Goal: Task Accomplishment & Management: Manage account settings

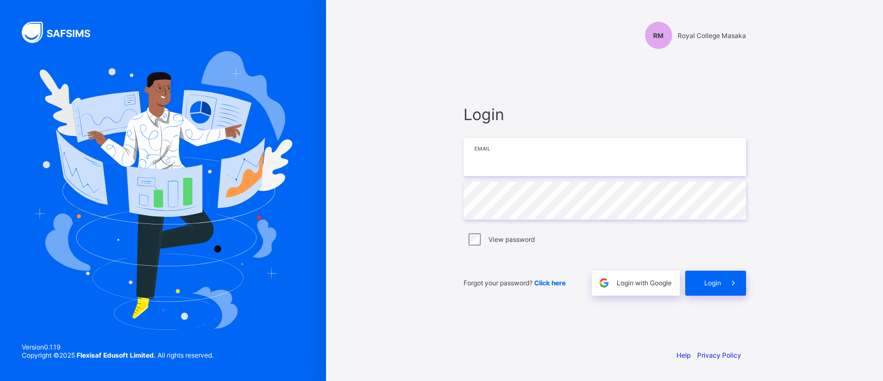
click at [567, 166] on input "email" at bounding box center [604, 157] width 283 height 38
type input "**********"
click at [728, 287] on icon at bounding box center [733, 283] width 11 height 10
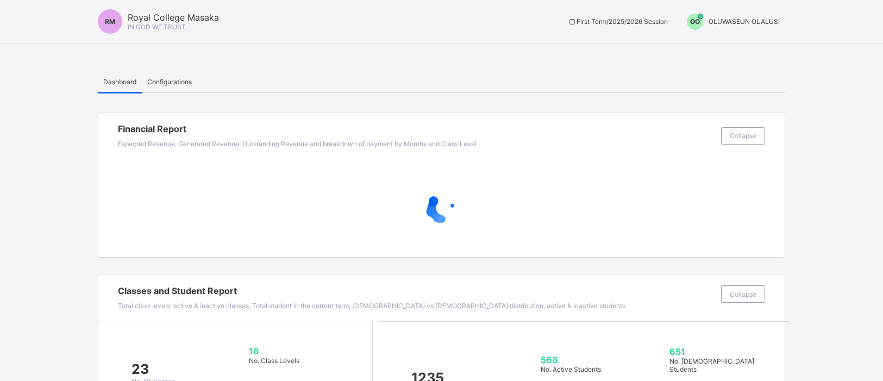
click at [697, 26] on div "OO" at bounding box center [695, 22] width 16 height 16
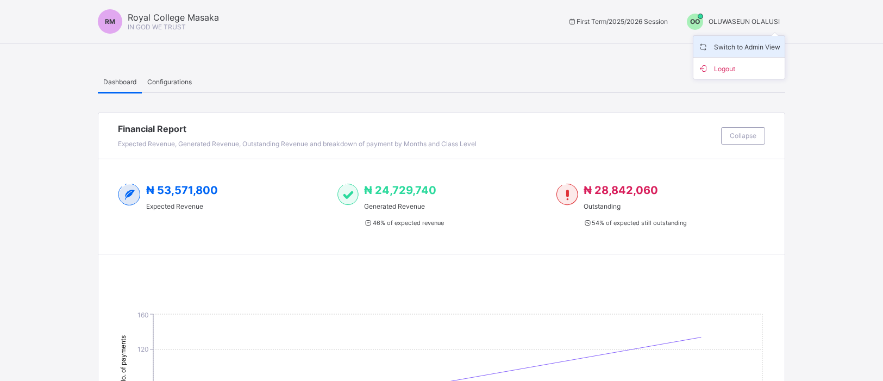
click at [714, 45] on span "Switch to Admin View" at bounding box center [739, 46] width 83 height 12
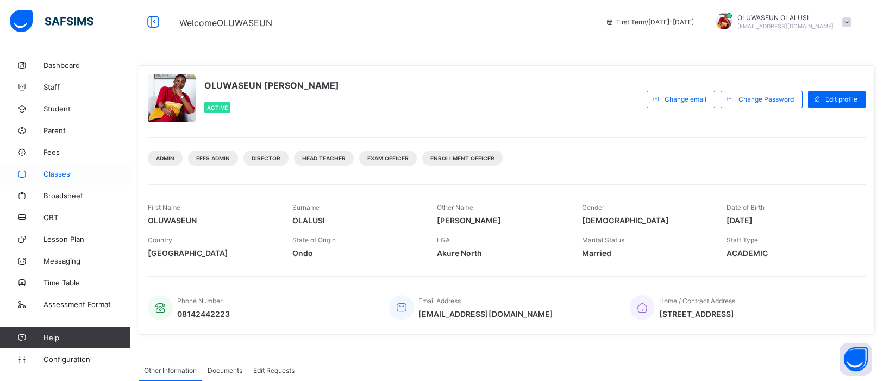
click at [54, 171] on span "Classes" at bounding box center [86, 174] width 87 height 9
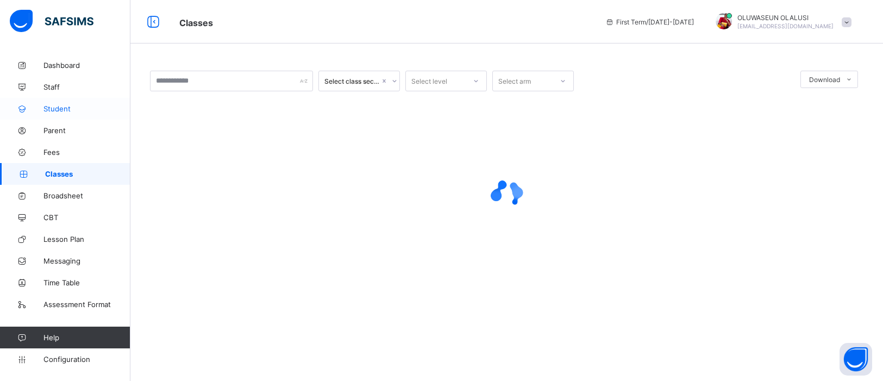
click at [65, 108] on span "Student" at bounding box center [86, 108] width 87 height 9
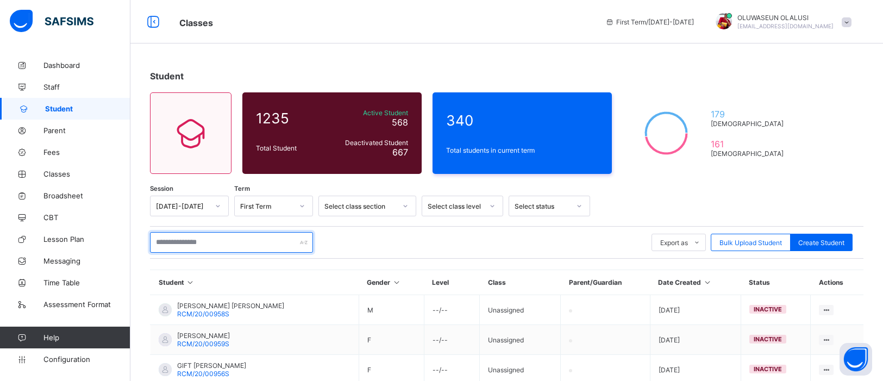
click at [174, 240] on input "text" at bounding box center [231, 242] width 163 height 21
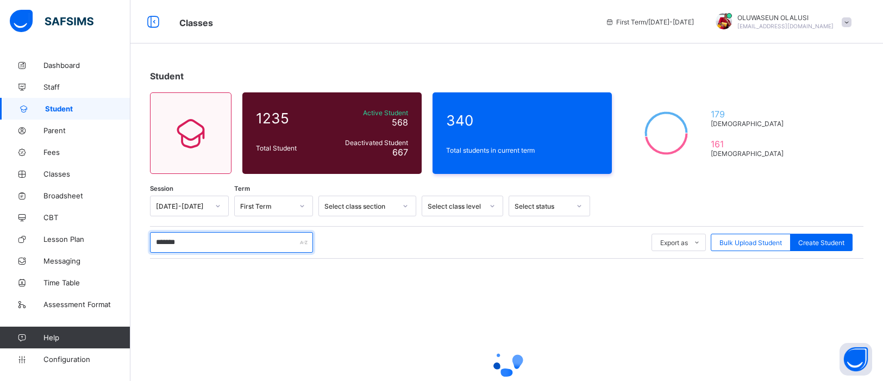
type input "*******"
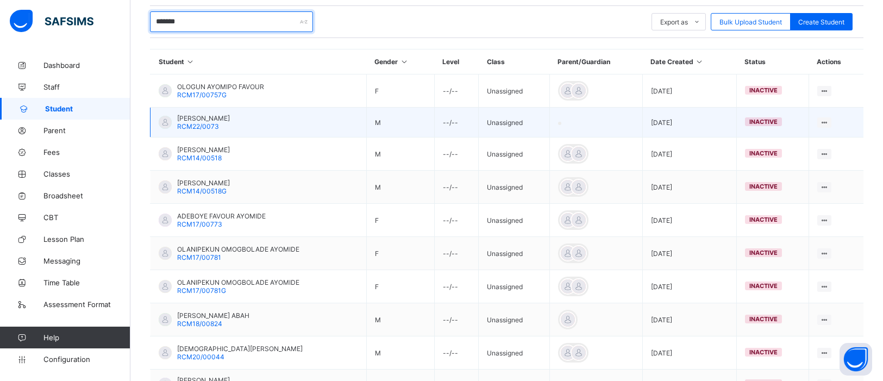
scroll to position [306, 0]
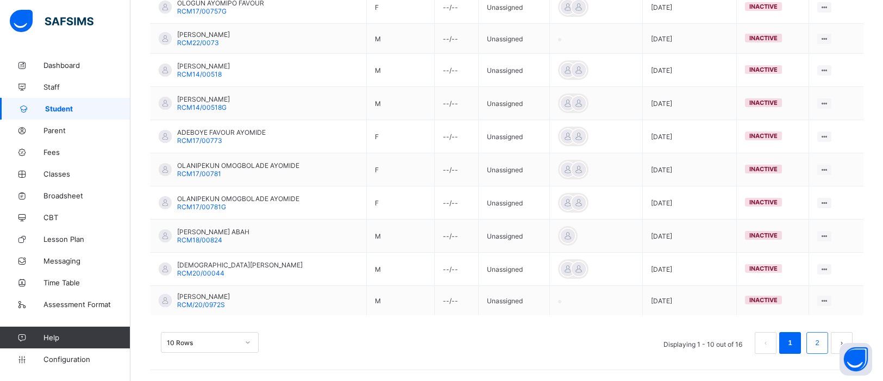
click at [822, 342] on link "2" at bounding box center [817, 343] width 10 height 14
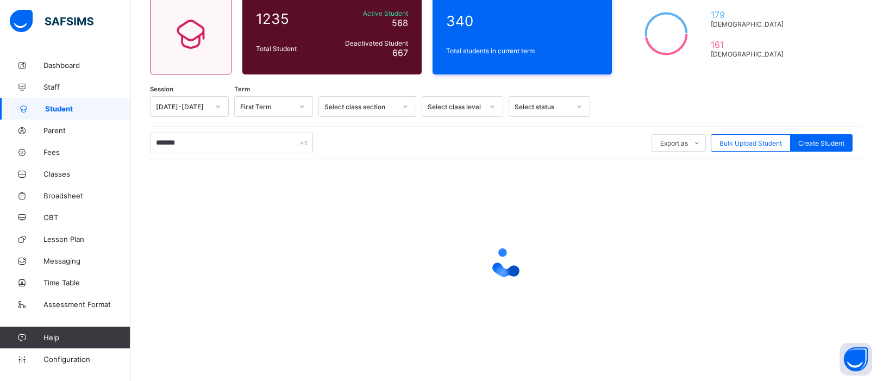
scroll to position [179, 0]
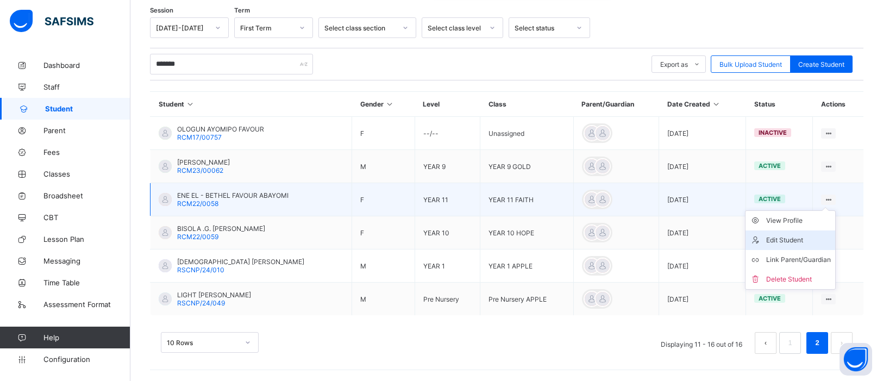
click at [792, 239] on div "Edit Student" at bounding box center [798, 240] width 65 height 11
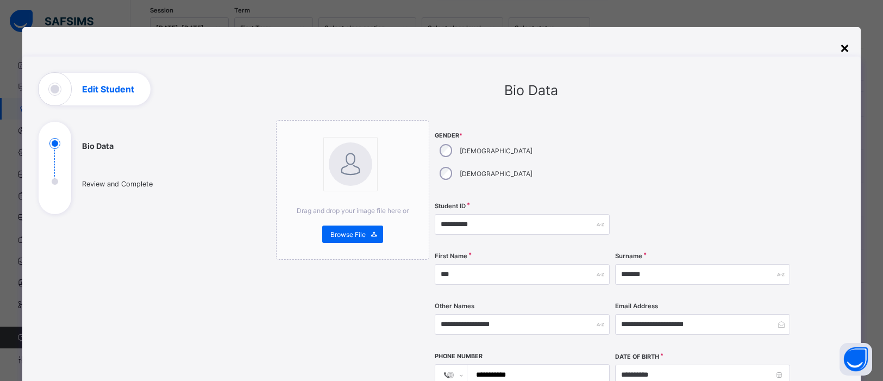
click at [843, 41] on div "×" at bounding box center [844, 47] width 10 height 18
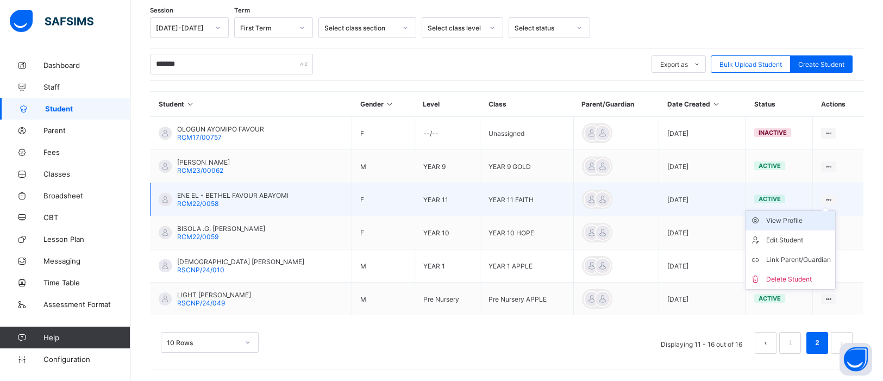
click at [807, 220] on div "View Profile" at bounding box center [798, 220] width 65 height 11
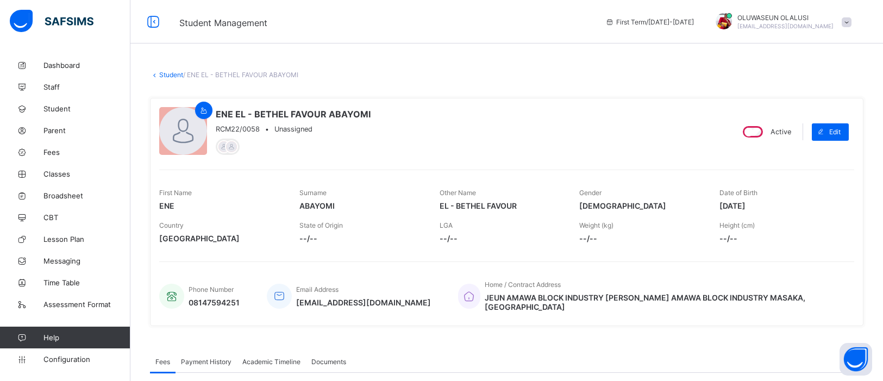
click at [160, 76] on link "Student" at bounding box center [171, 75] width 24 height 8
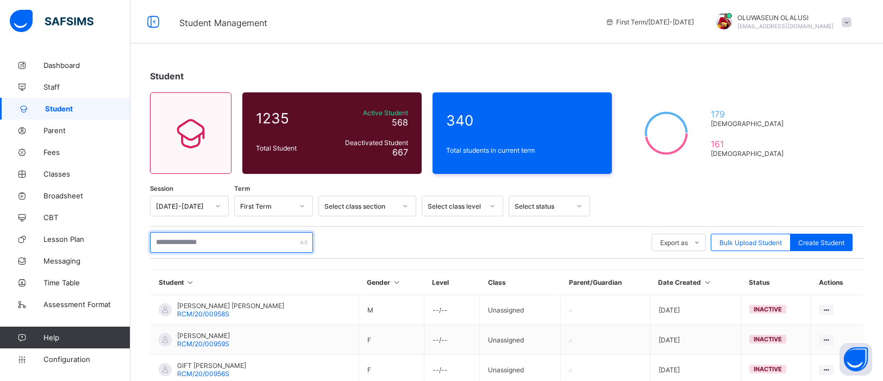
click at [217, 245] on input "text" at bounding box center [231, 242] width 163 height 21
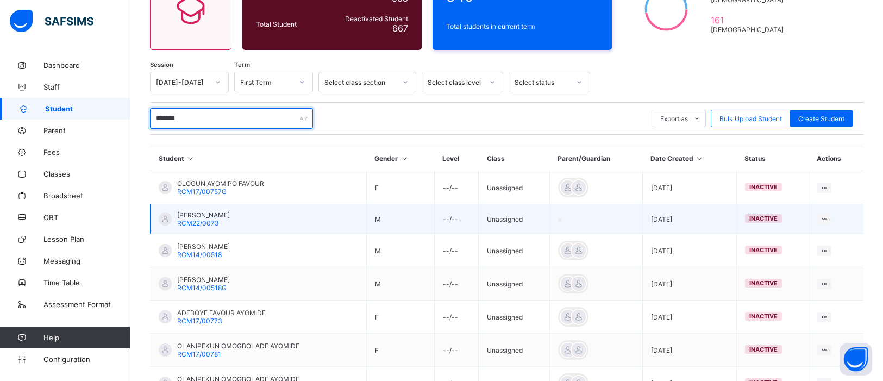
scroll to position [111, 0]
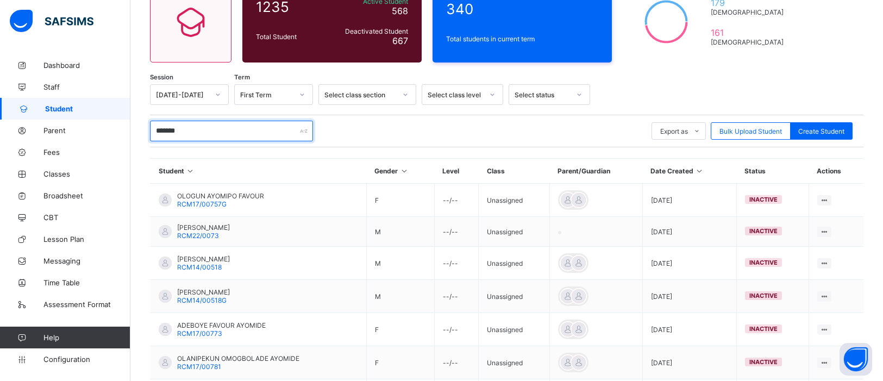
type input "*******"
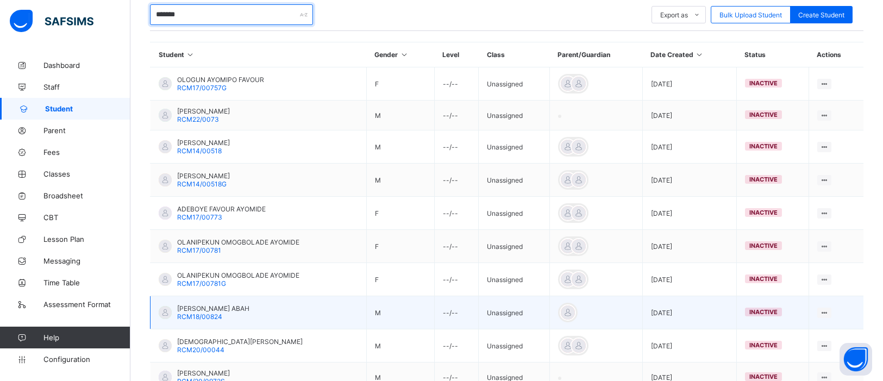
scroll to position [306, 0]
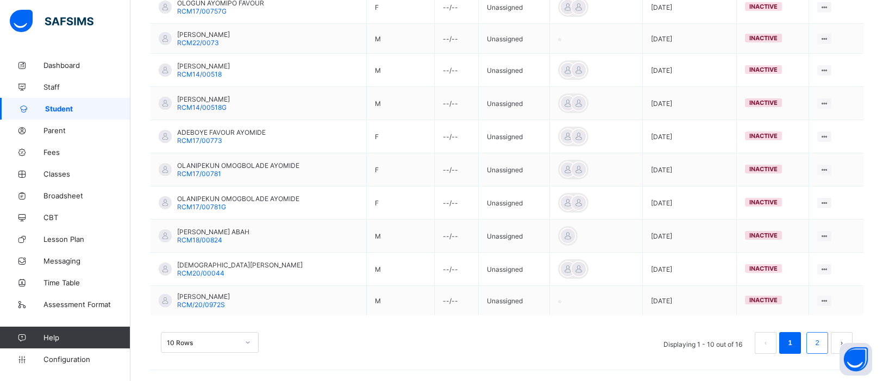
click at [818, 339] on link "2" at bounding box center [817, 343] width 10 height 14
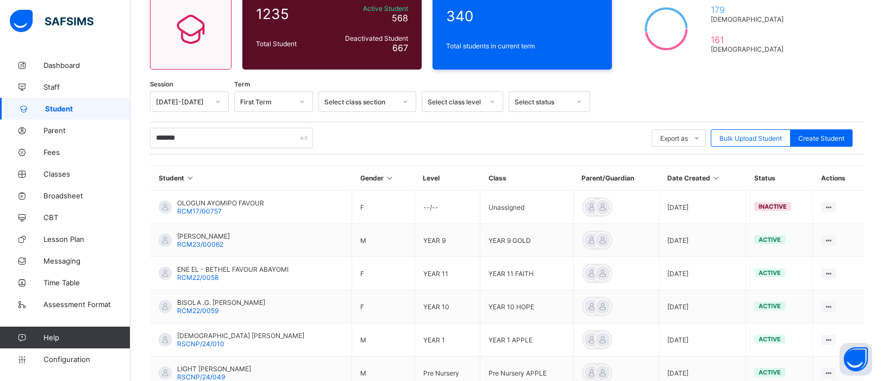
scroll to position [179, 0]
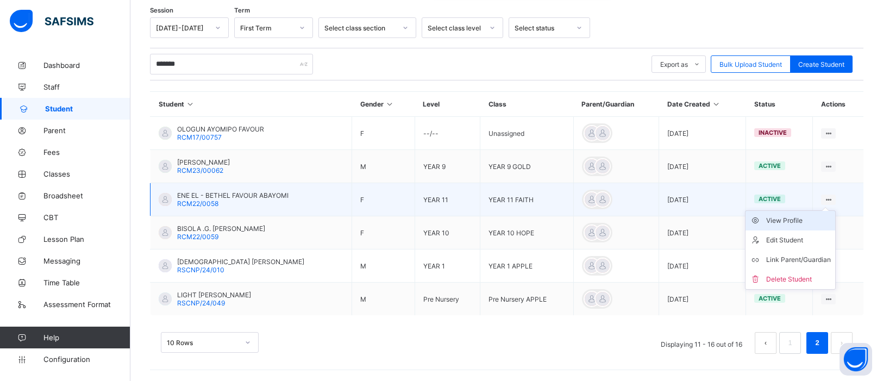
click at [807, 219] on div "View Profile" at bounding box center [798, 220] width 65 height 11
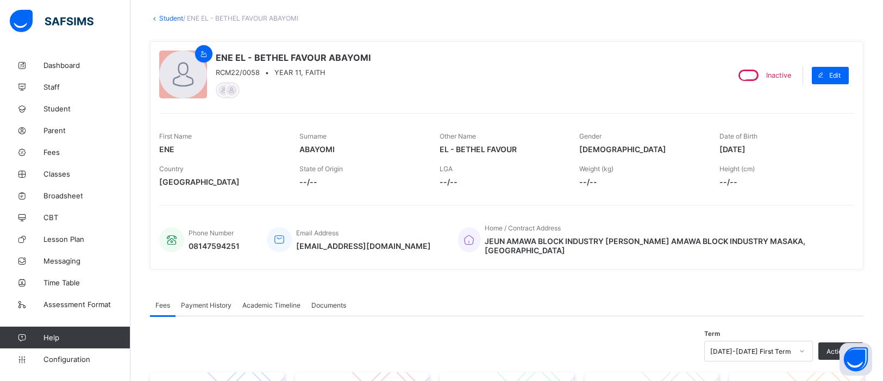
scroll to position [57, 0]
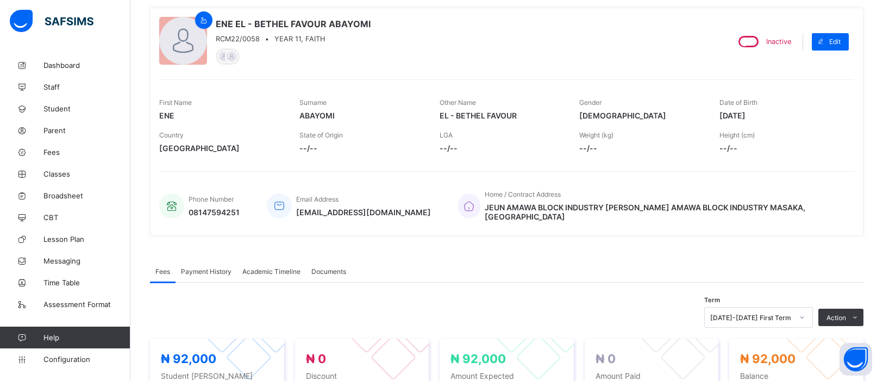
scroll to position [0, 0]
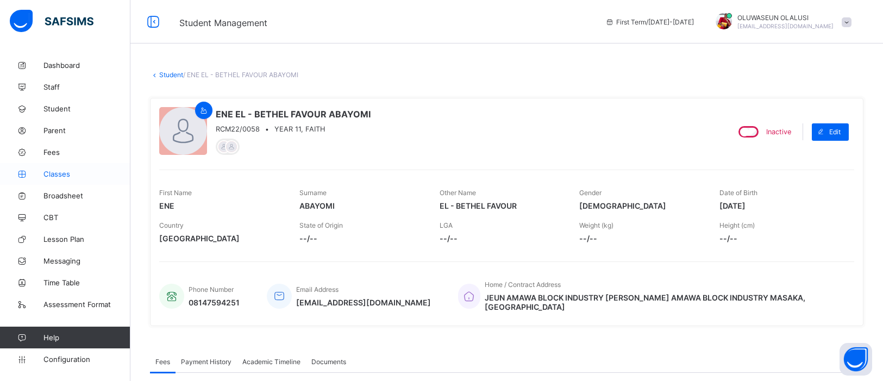
click at [66, 179] on link "Classes" at bounding box center [65, 174] width 130 height 22
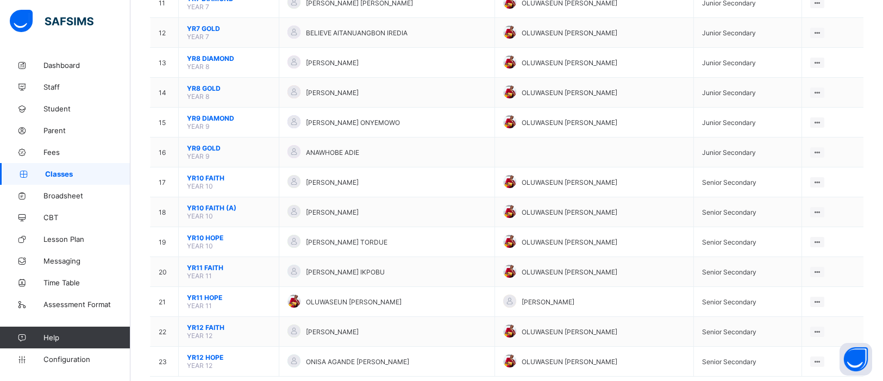
scroll to position [444, 0]
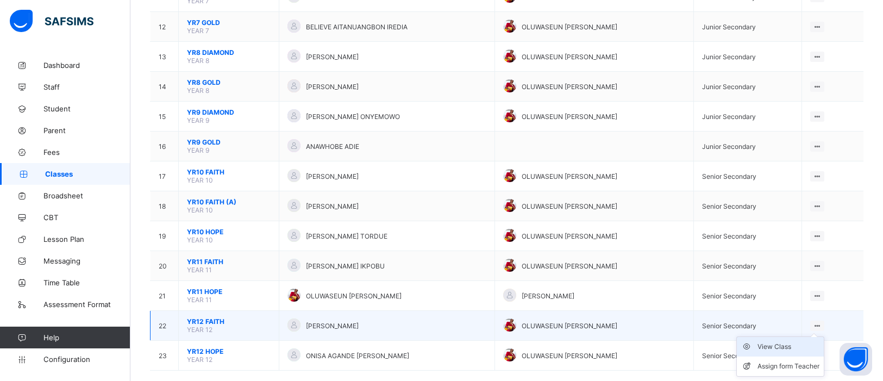
click at [797, 341] on div "View Class" at bounding box center [788, 346] width 62 height 11
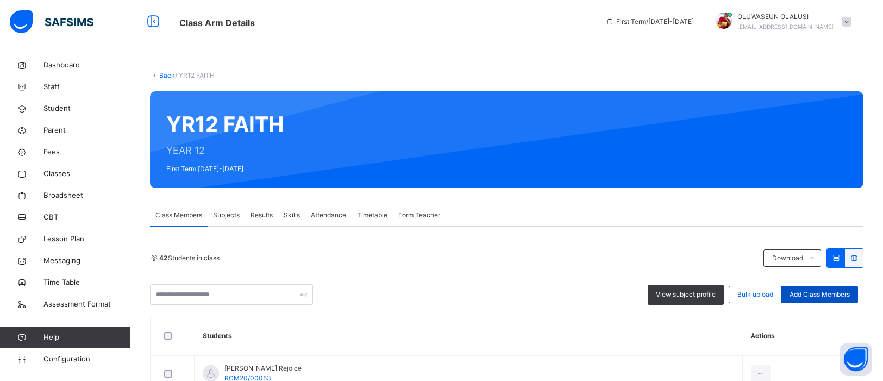
click at [820, 294] on span "Add Class Members" at bounding box center [819, 295] width 60 height 10
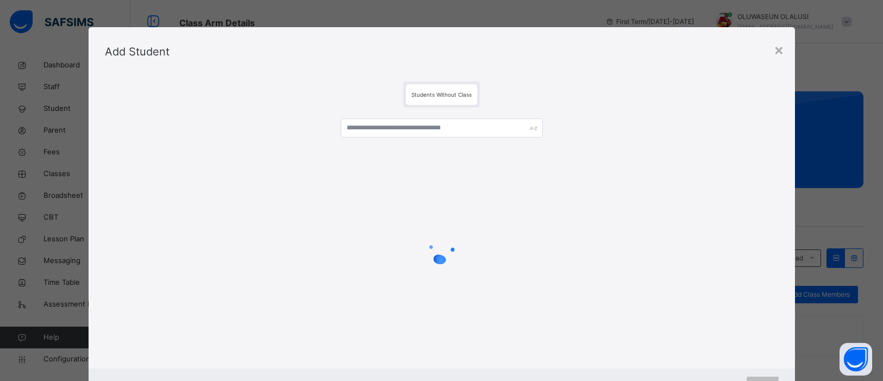
click at [366, 114] on div at bounding box center [442, 235] width 674 height 255
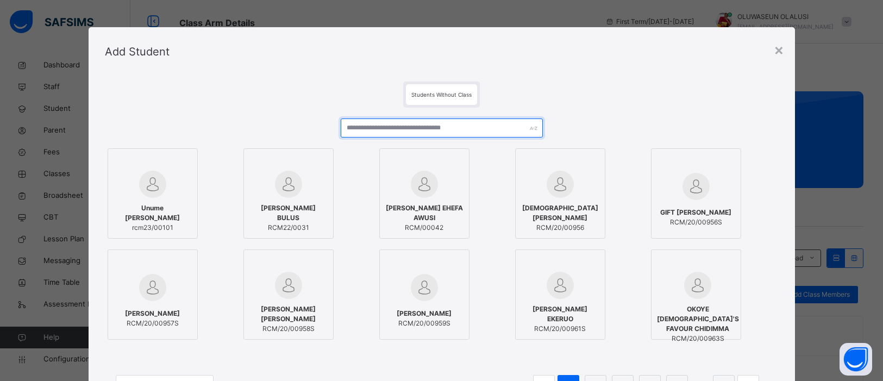
click at [377, 130] on input "text" at bounding box center [442, 127] width 202 height 19
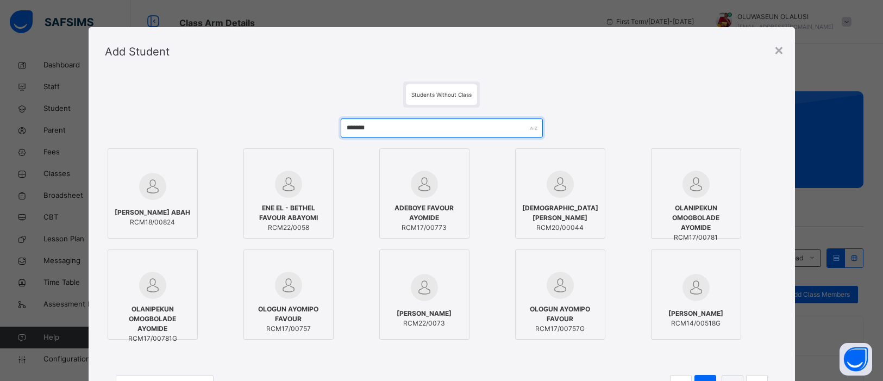
type input "*******"
click at [298, 204] on span "ENE EL - BETHEL FAVOUR ABAYOMI" at bounding box center [288, 213] width 78 height 20
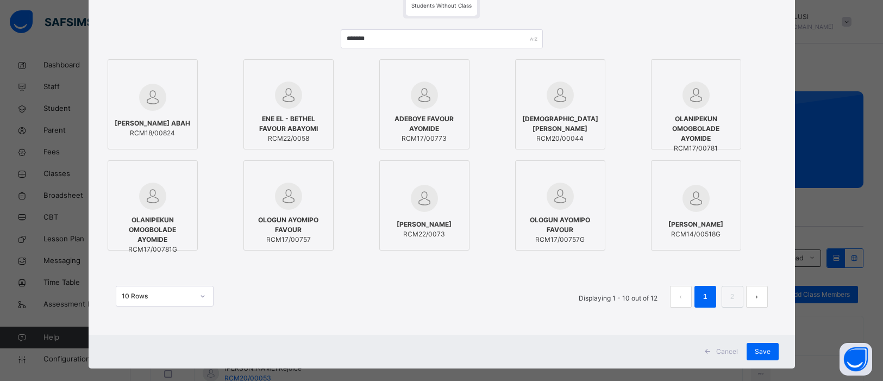
scroll to position [103, 0]
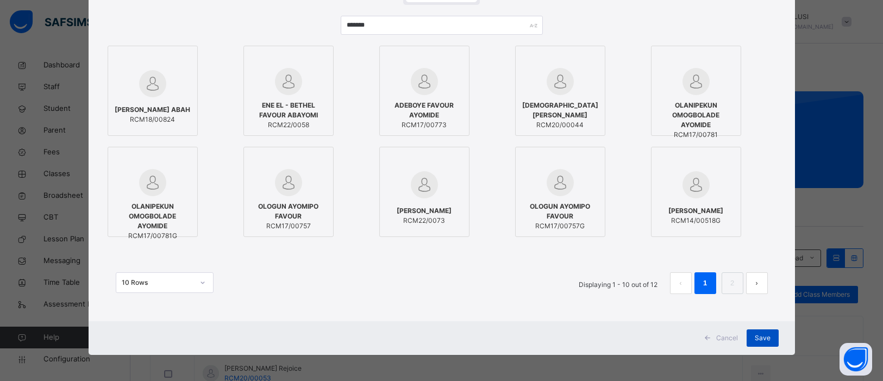
click at [766, 338] on span "Save" at bounding box center [763, 338] width 16 height 10
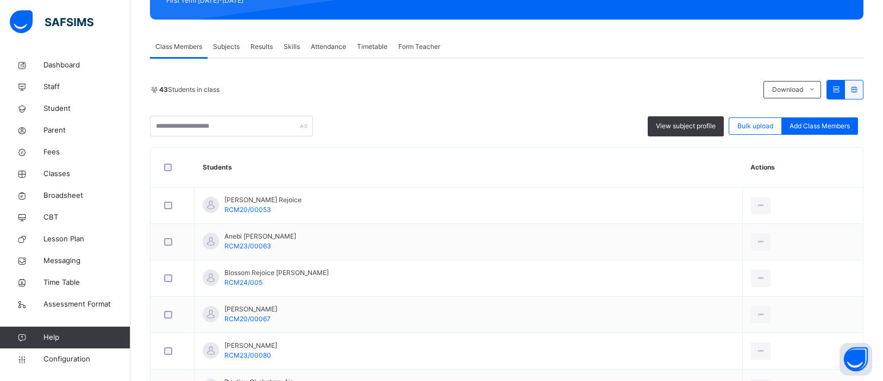
scroll to position [173, 0]
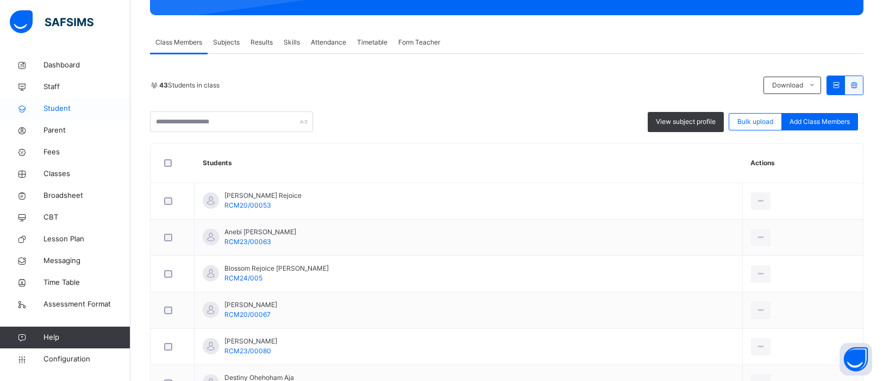
click at [52, 108] on span "Student" at bounding box center [86, 108] width 87 height 11
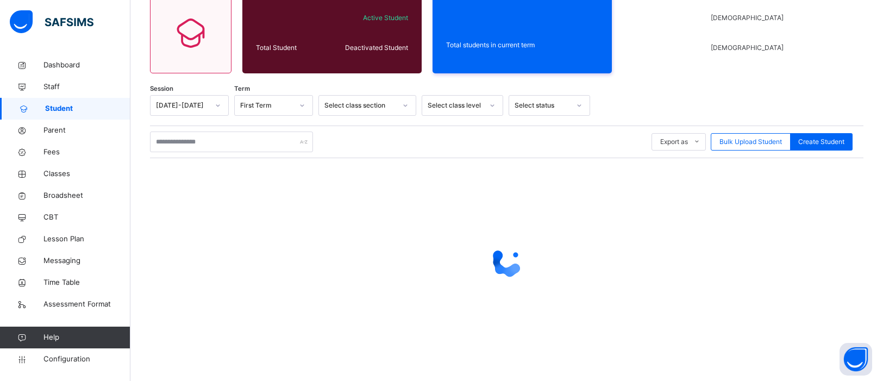
click at [52, 108] on span "Student" at bounding box center [87, 108] width 85 height 11
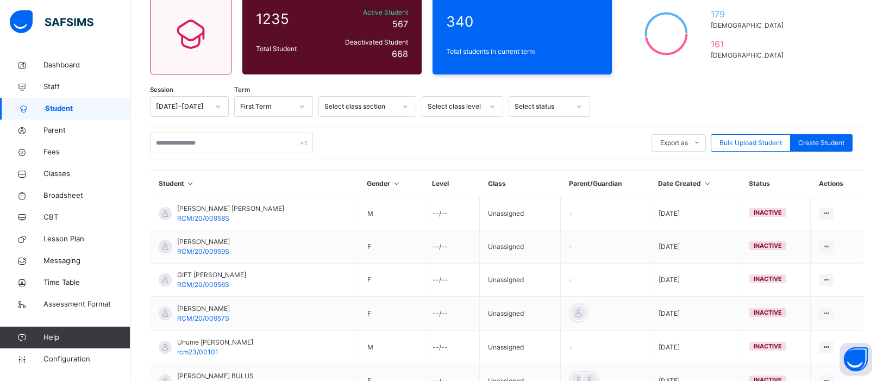
scroll to position [173, 0]
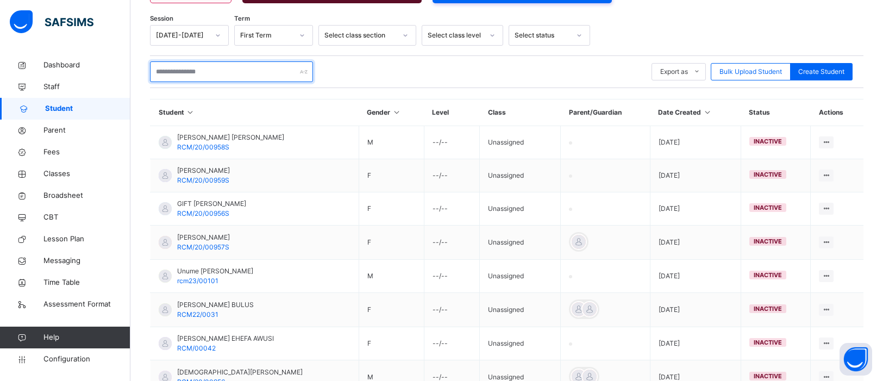
click at [218, 75] on input "text" at bounding box center [231, 71] width 163 height 21
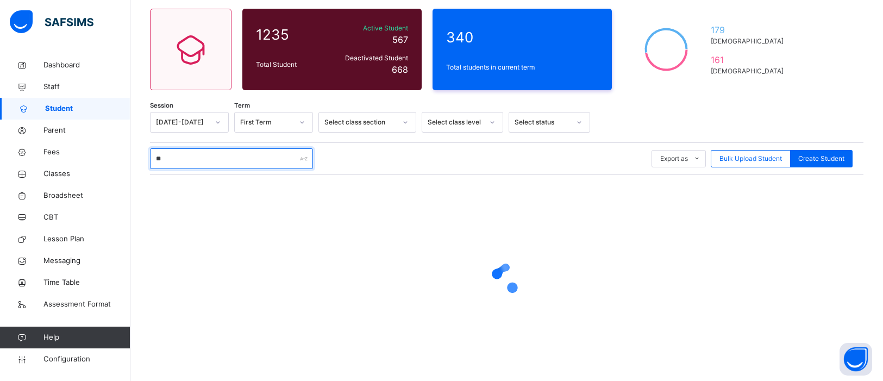
scroll to position [102, 0]
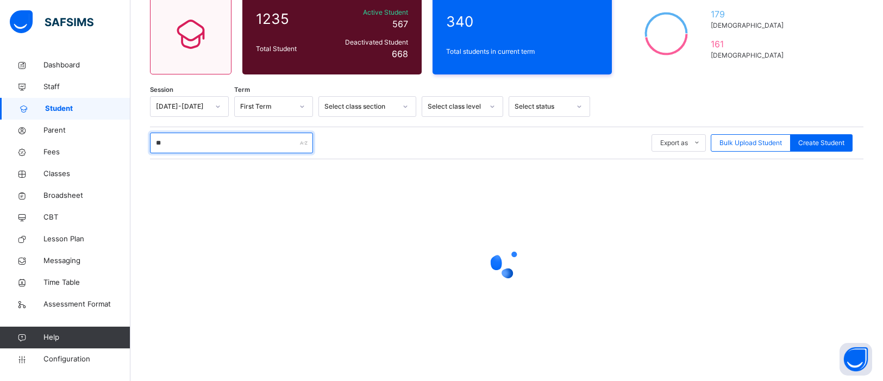
type input "*"
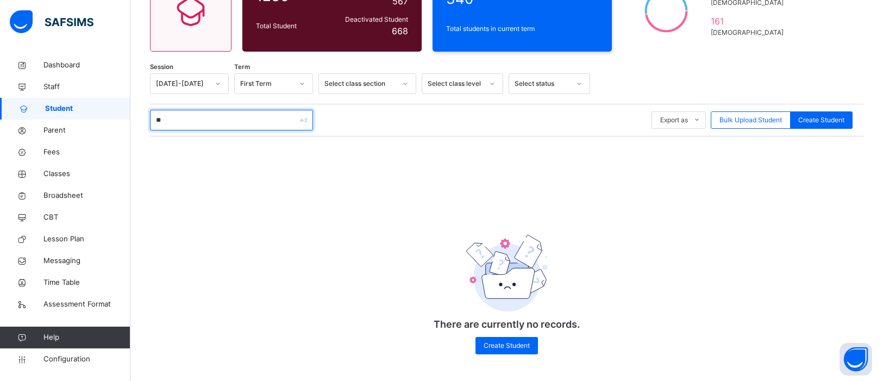
type input "*"
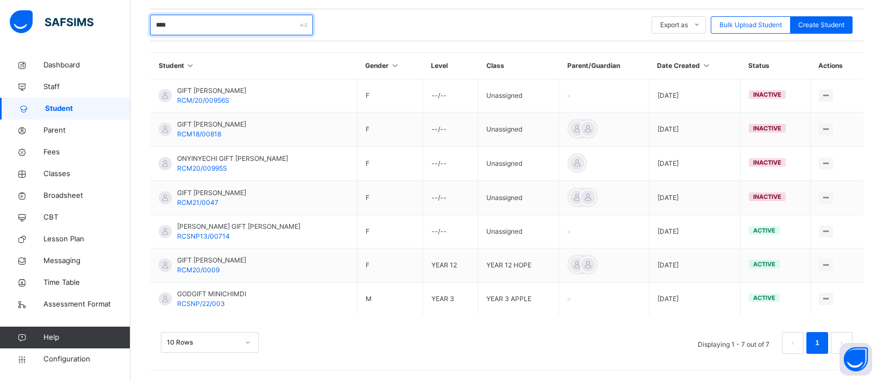
scroll to position [222, 0]
click at [265, 62] on th "Student" at bounding box center [254, 66] width 207 height 27
click at [229, 21] on input "****" at bounding box center [231, 25] width 163 height 21
type input "*"
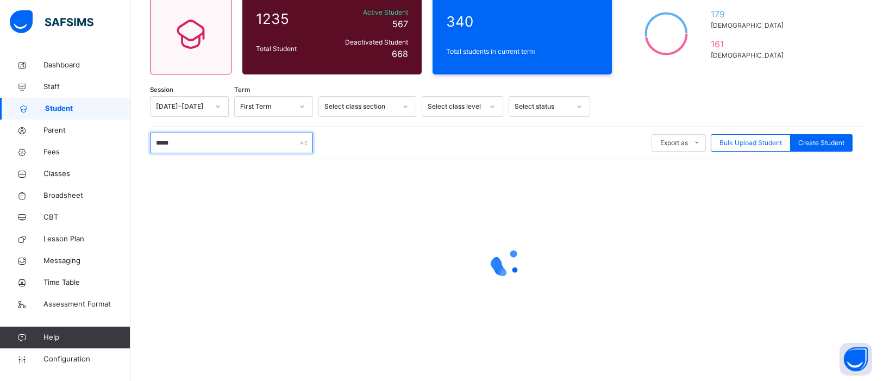
scroll to position [53, 0]
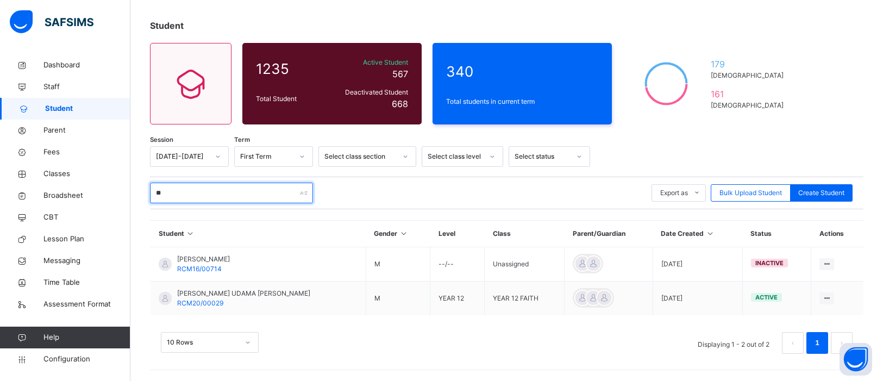
type input "*"
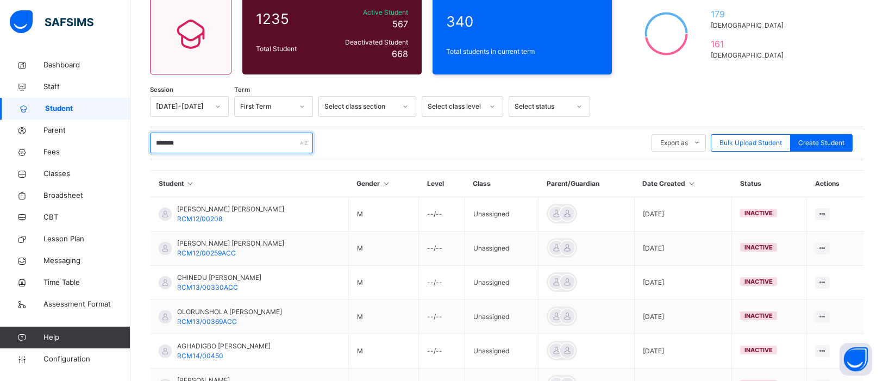
scroll to position [222, 0]
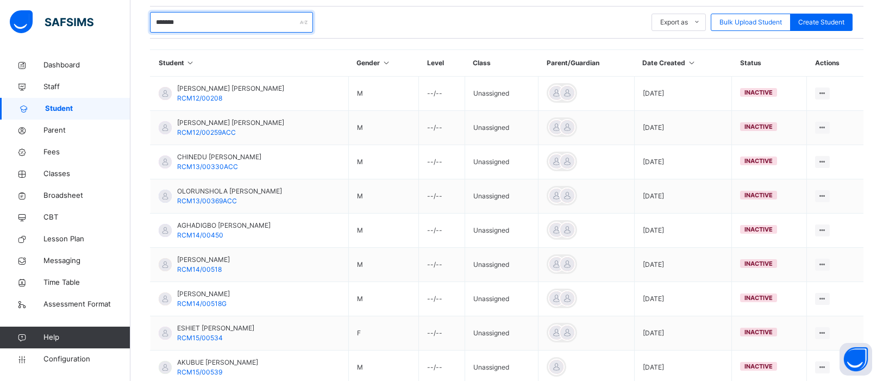
type input "*******"
